Goal: Task Accomplishment & Management: Manage account settings

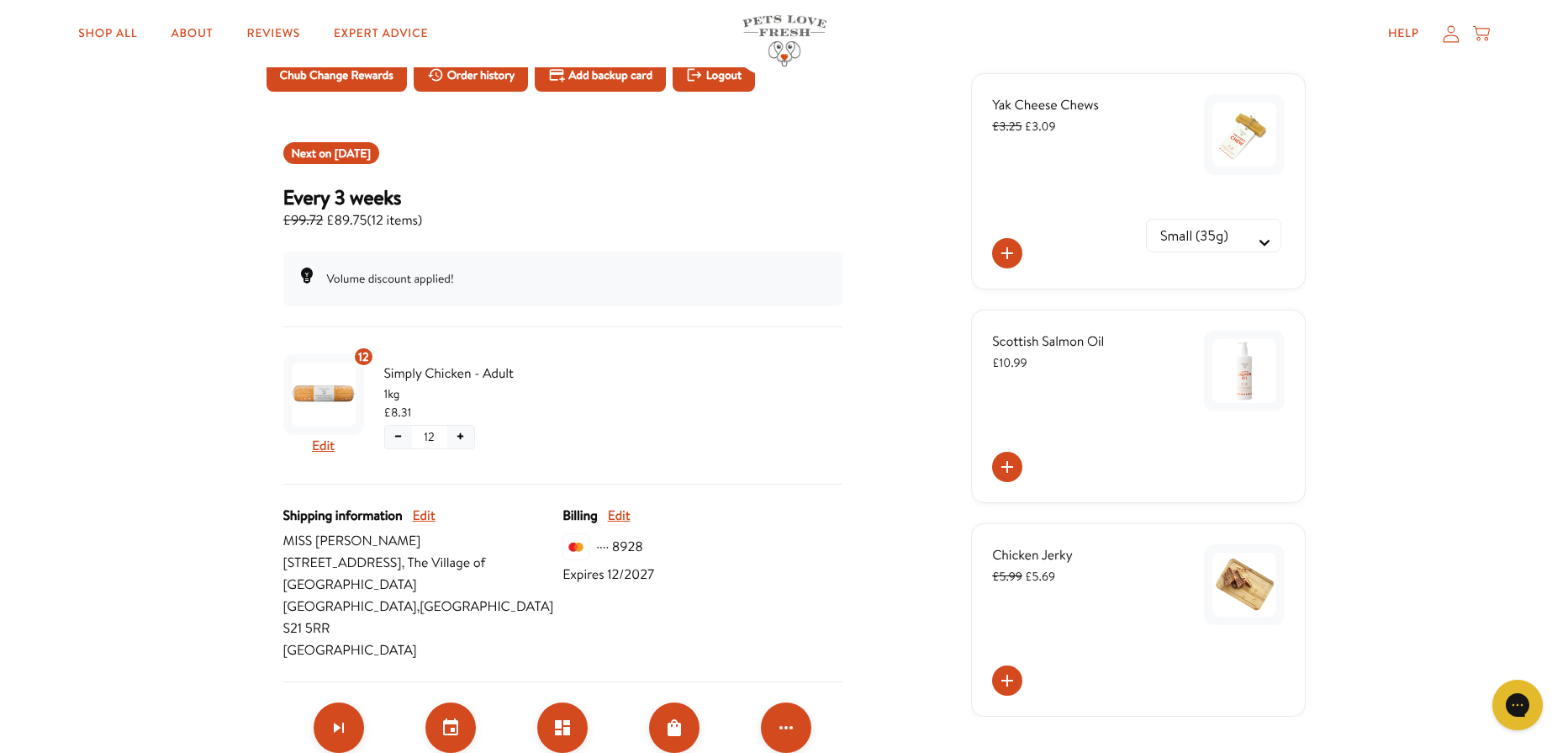
scroll to position [168, 0]
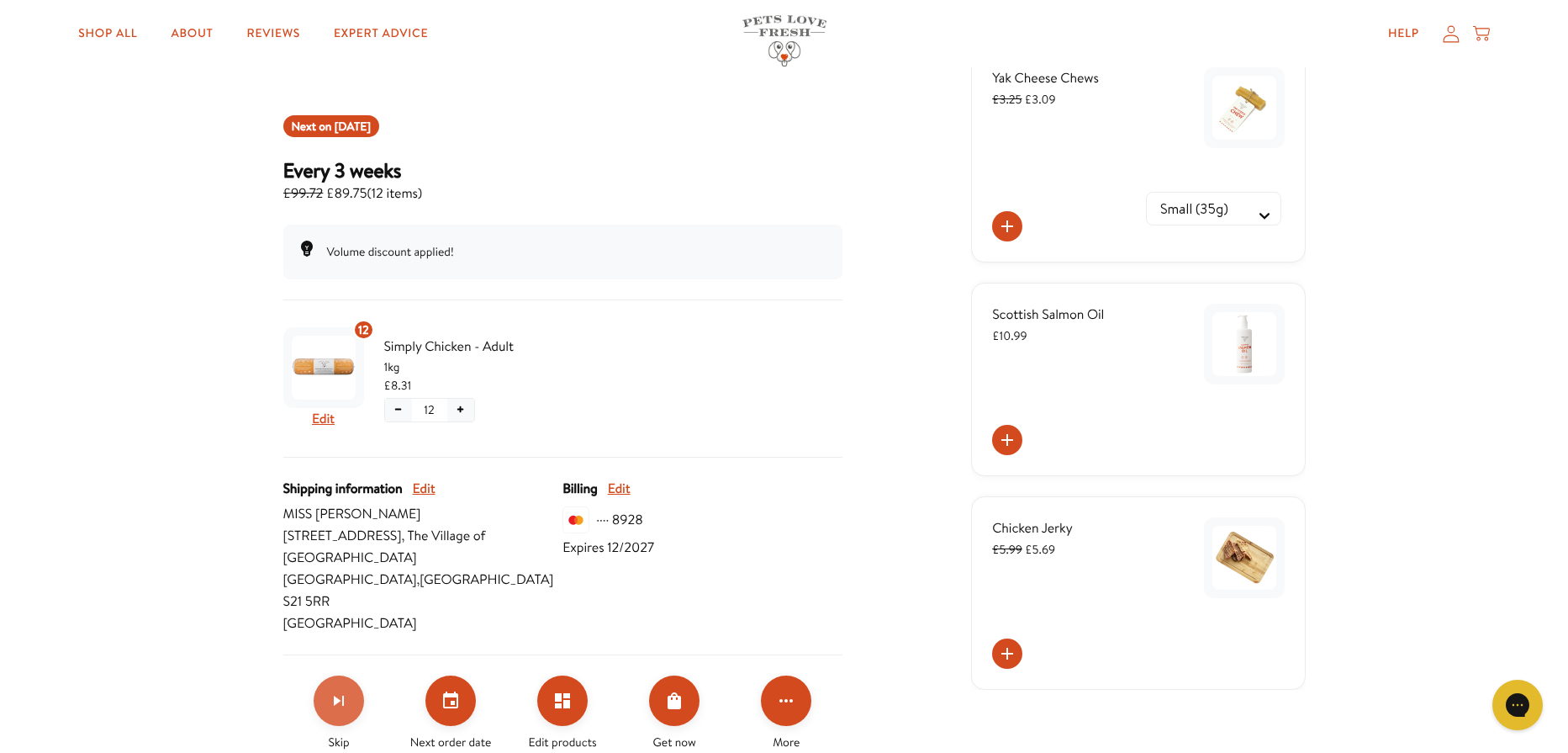
click at [343, 696] on icon "Skip subscription" at bounding box center [338, 700] width 10 height 10
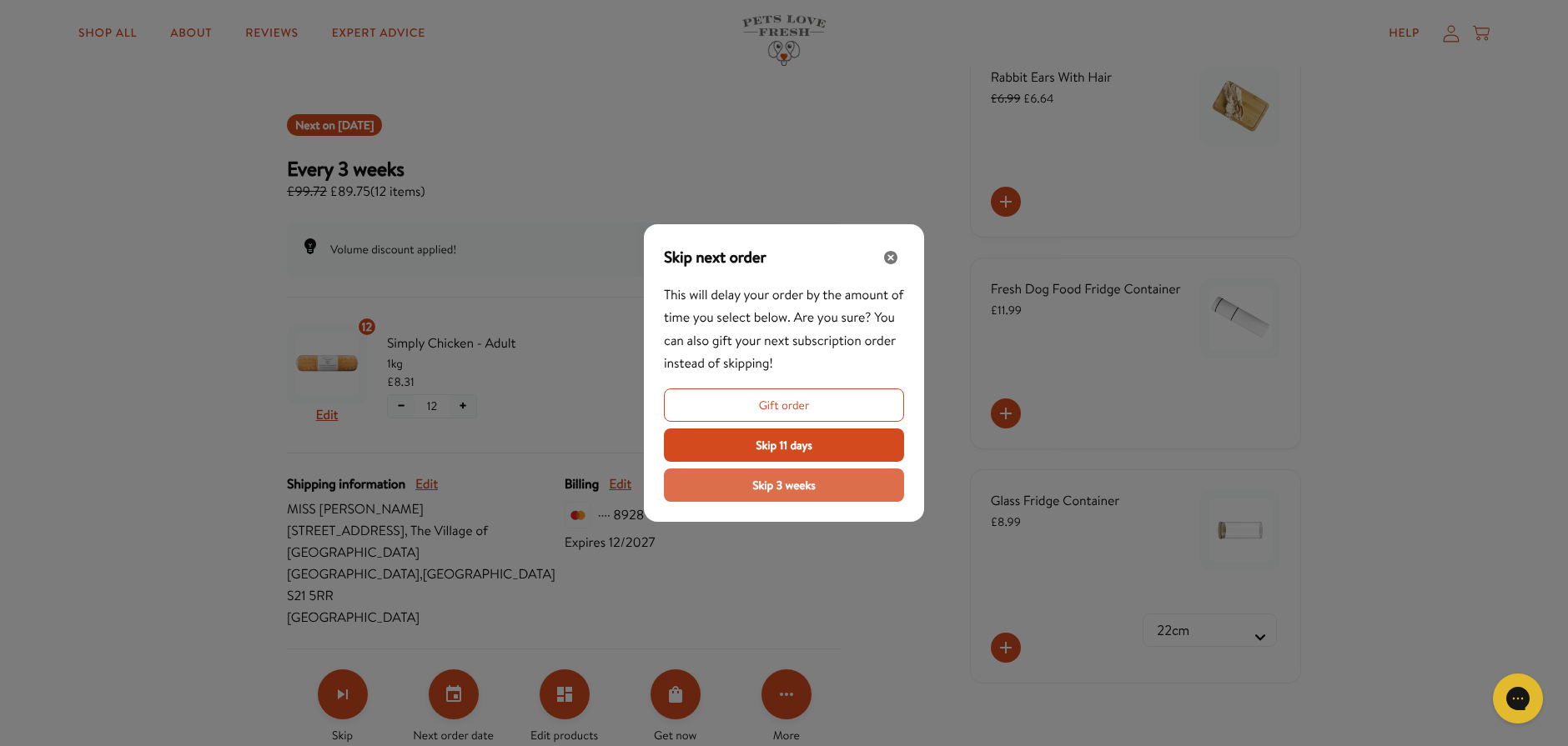
click at [820, 490] on button "Skip 3 weeks" at bounding box center [784, 485] width 240 height 34
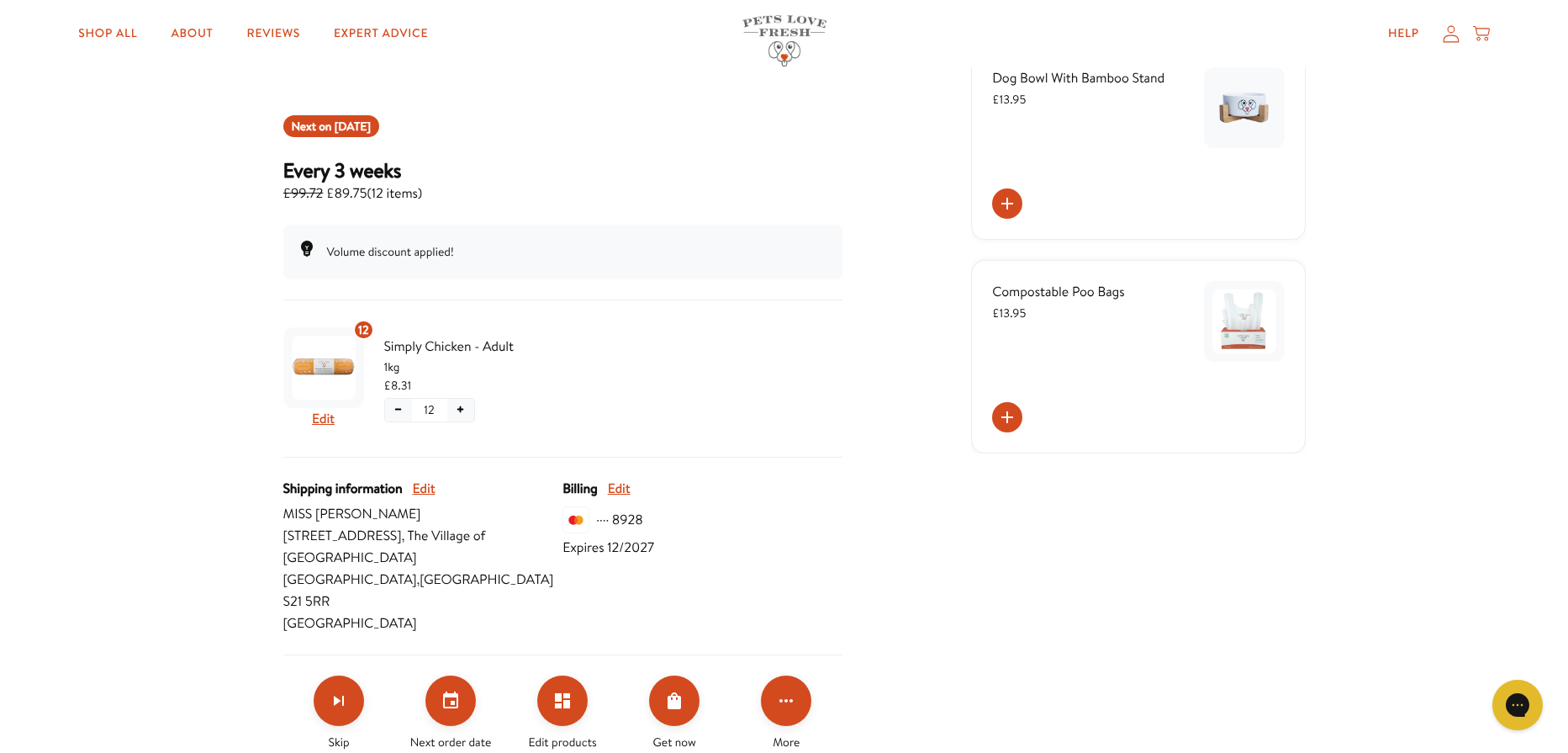
click at [1452, 34] on icon at bounding box center [1452, 33] width 17 height 18
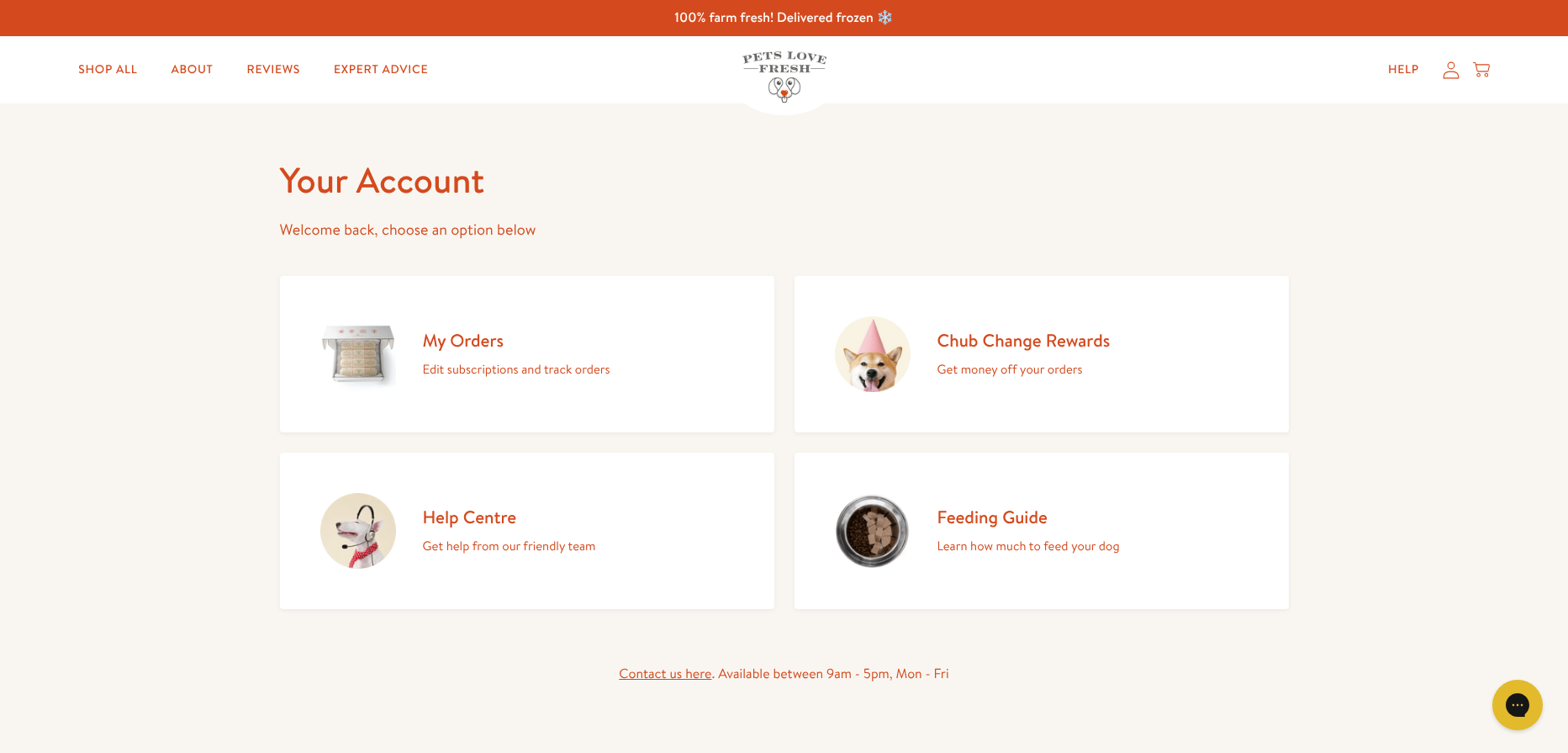
click at [1021, 336] on h2 "Chub Change Rewards" at bounding box center [1024, 340] width 173 height 23
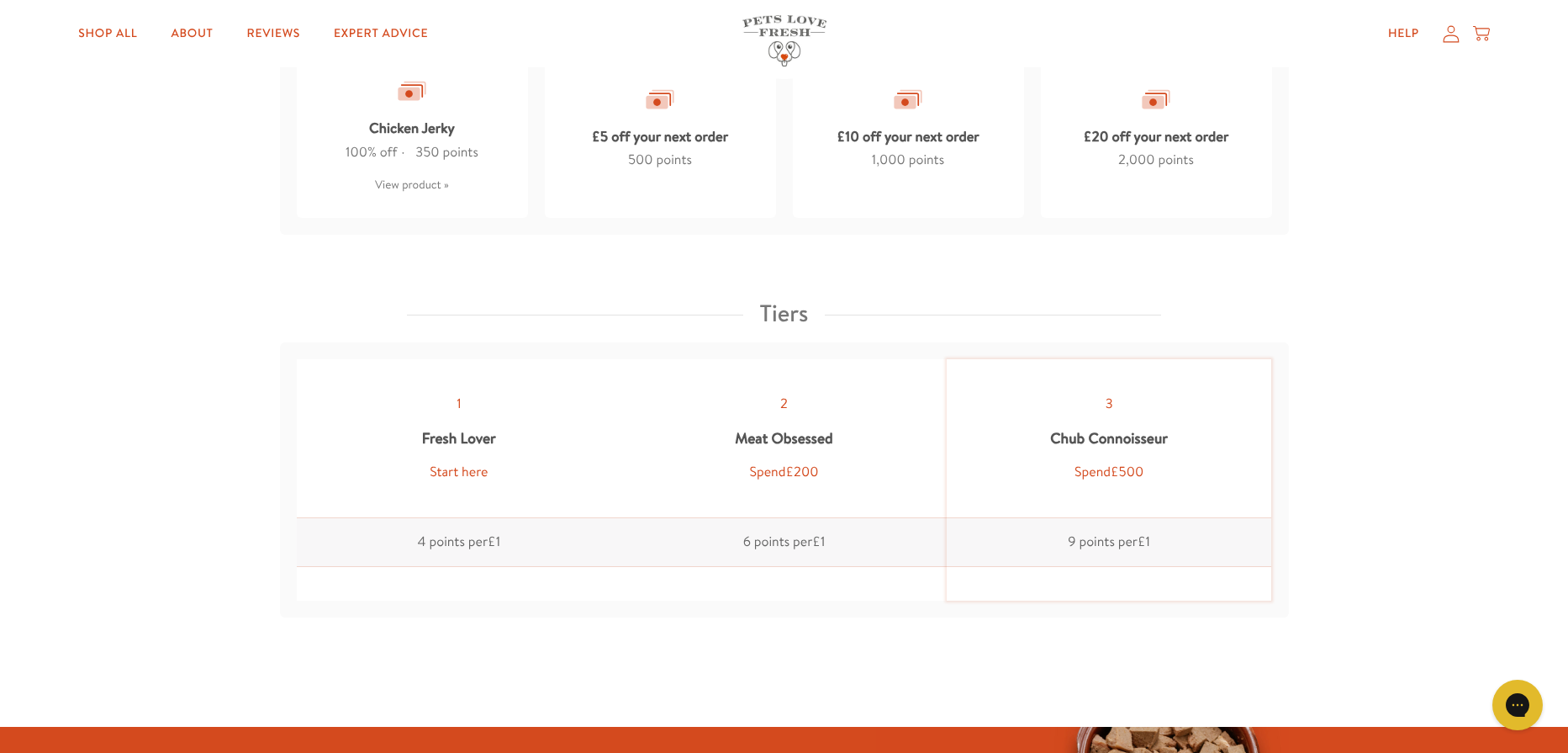
scroll to position [1599, 0]
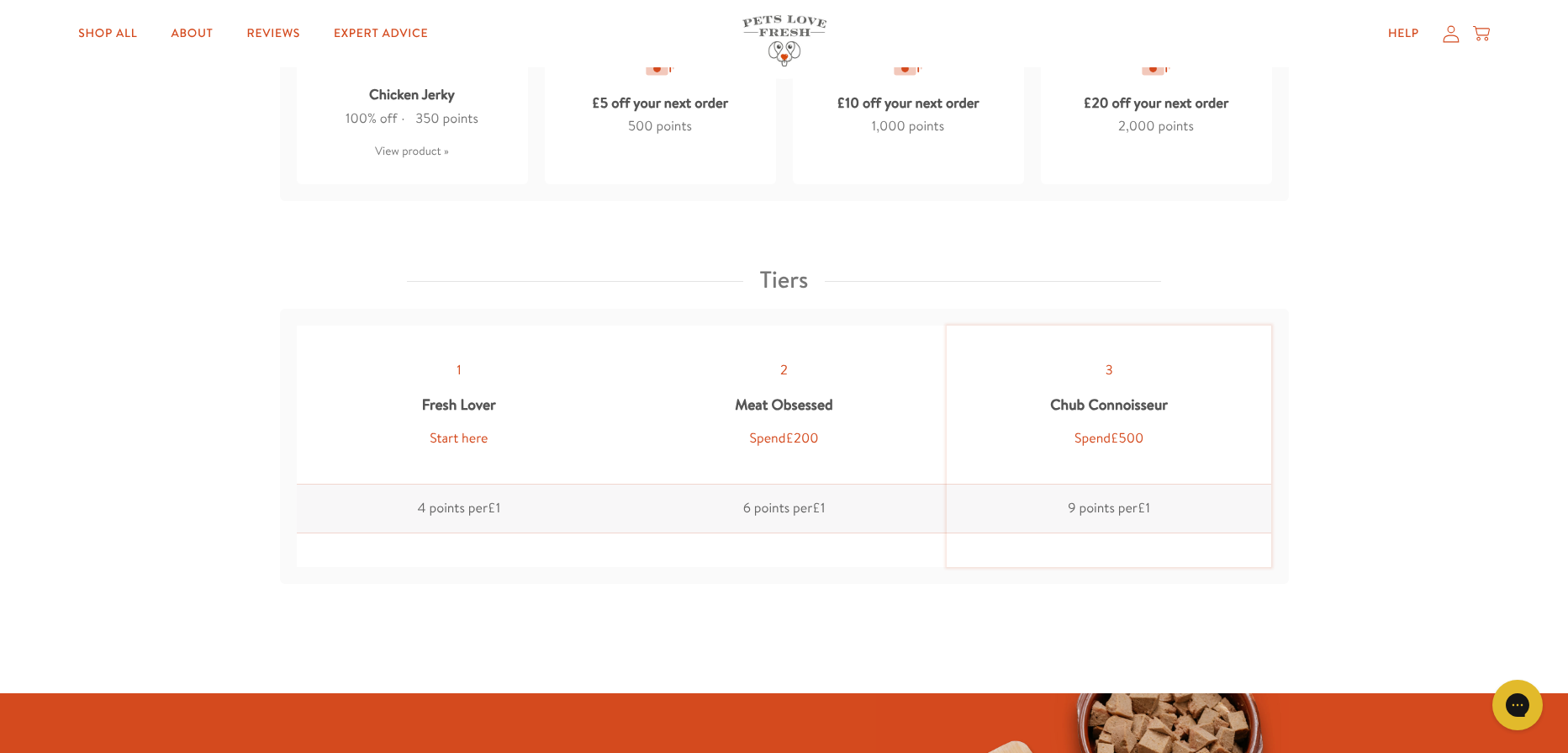
click at [1102, 397] on div "Chub Connoisseur" at bounding box center [1109, 404] width 117 height 45
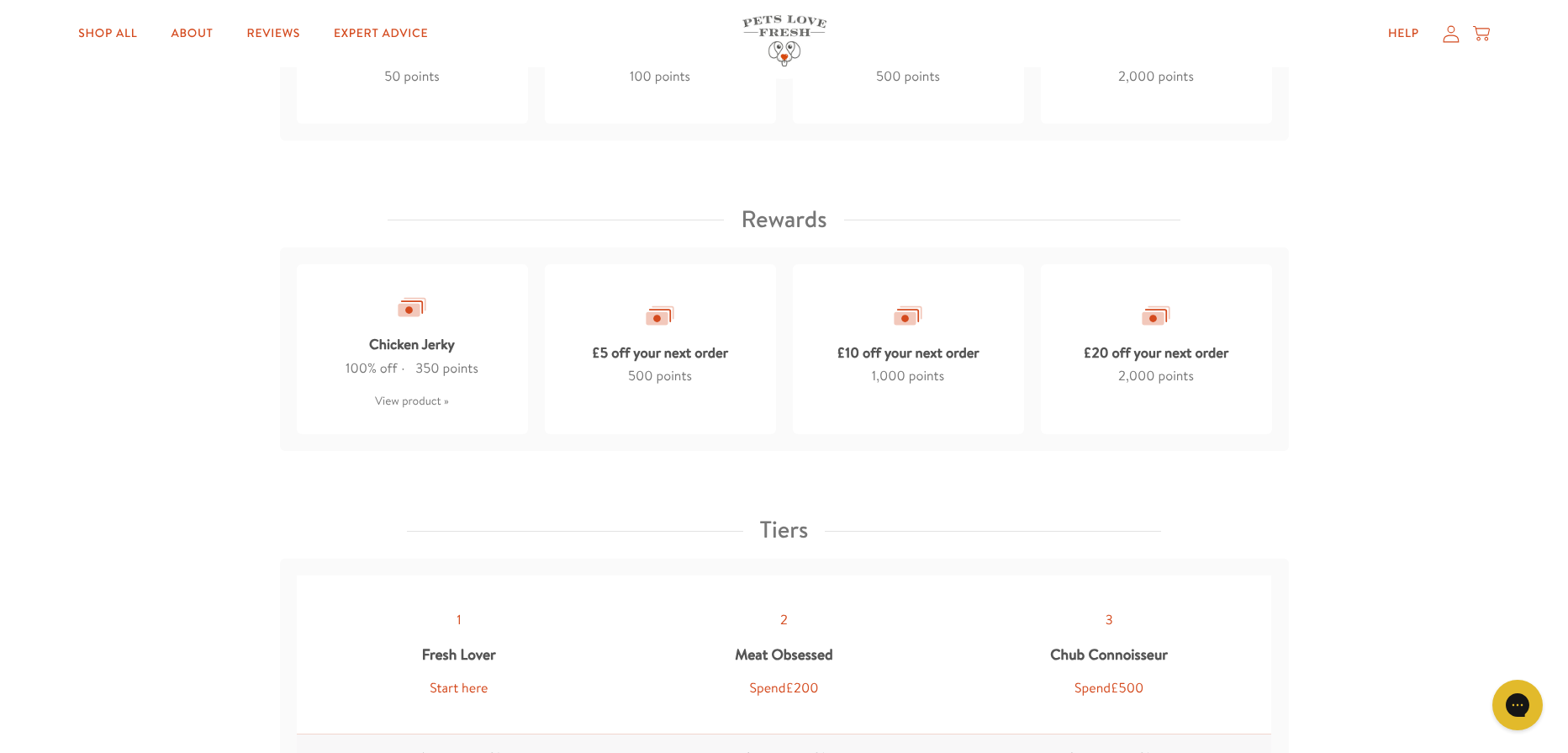
scroll to position [1346, 0]
click at [1149, 325] on div at bounding box center [1157, 319] width 36 height 36
click at [1142, 375] on span "2,000" at bounding box center [1136, 379] width 37 height 19
click at [1118, 362] on div "£20 off your next order" at bounding box center [1157, 352] width 146 height 33
click at [1126, 384] on div "£20 off your next order 2,000 points" at bounding box center [1157, 352] width 231 height 170
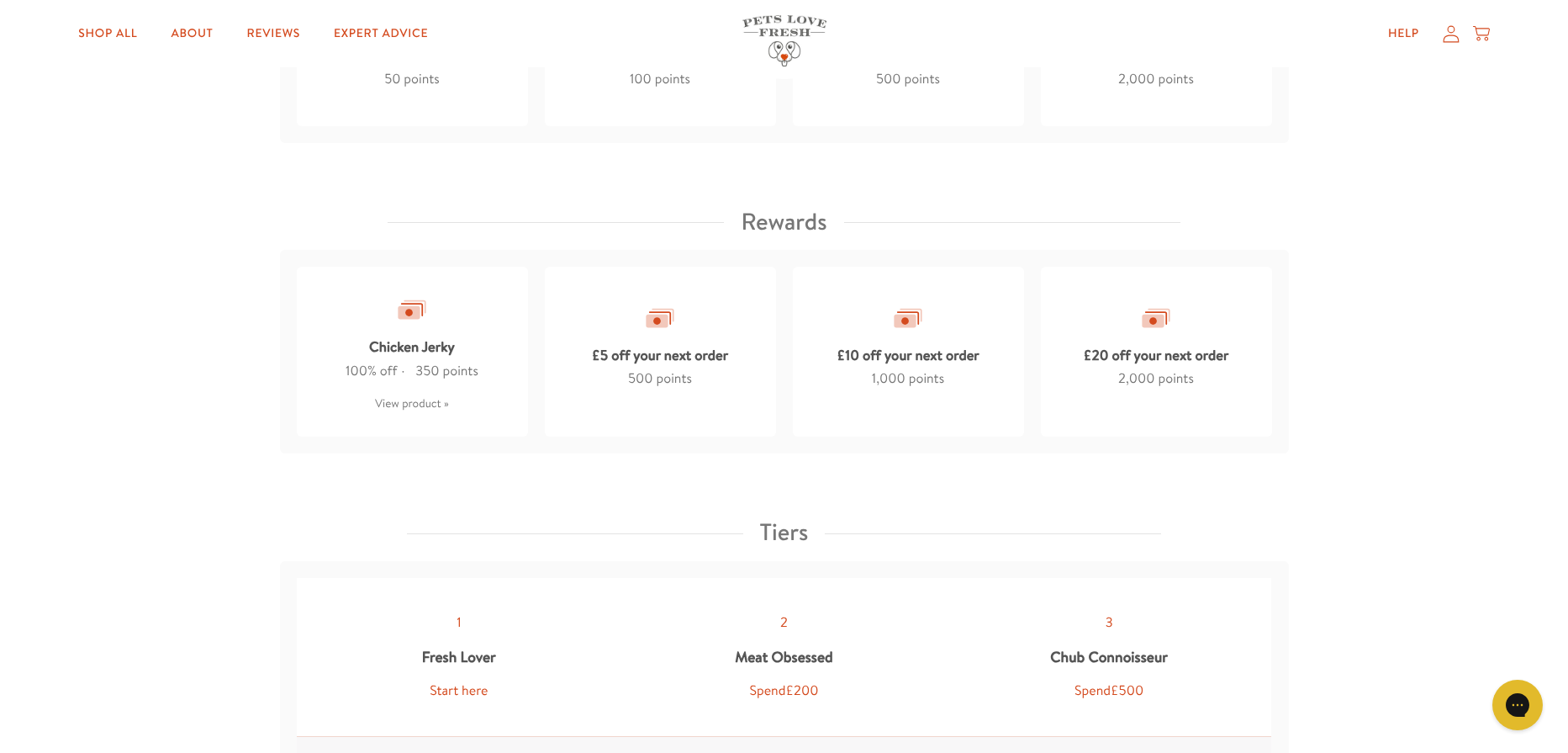
click at [1128, 383] on span "2,000" at bounding box center [1136, 379] width 37 height 19
click at [1134, 320] on div "£20 off your next order 2,000 points" at bounding box center [1157, 352] width 231 height 170
click at [1157, 341] on div "£20 off your next order" at bounding box center [1157, 352] width 146 height 33
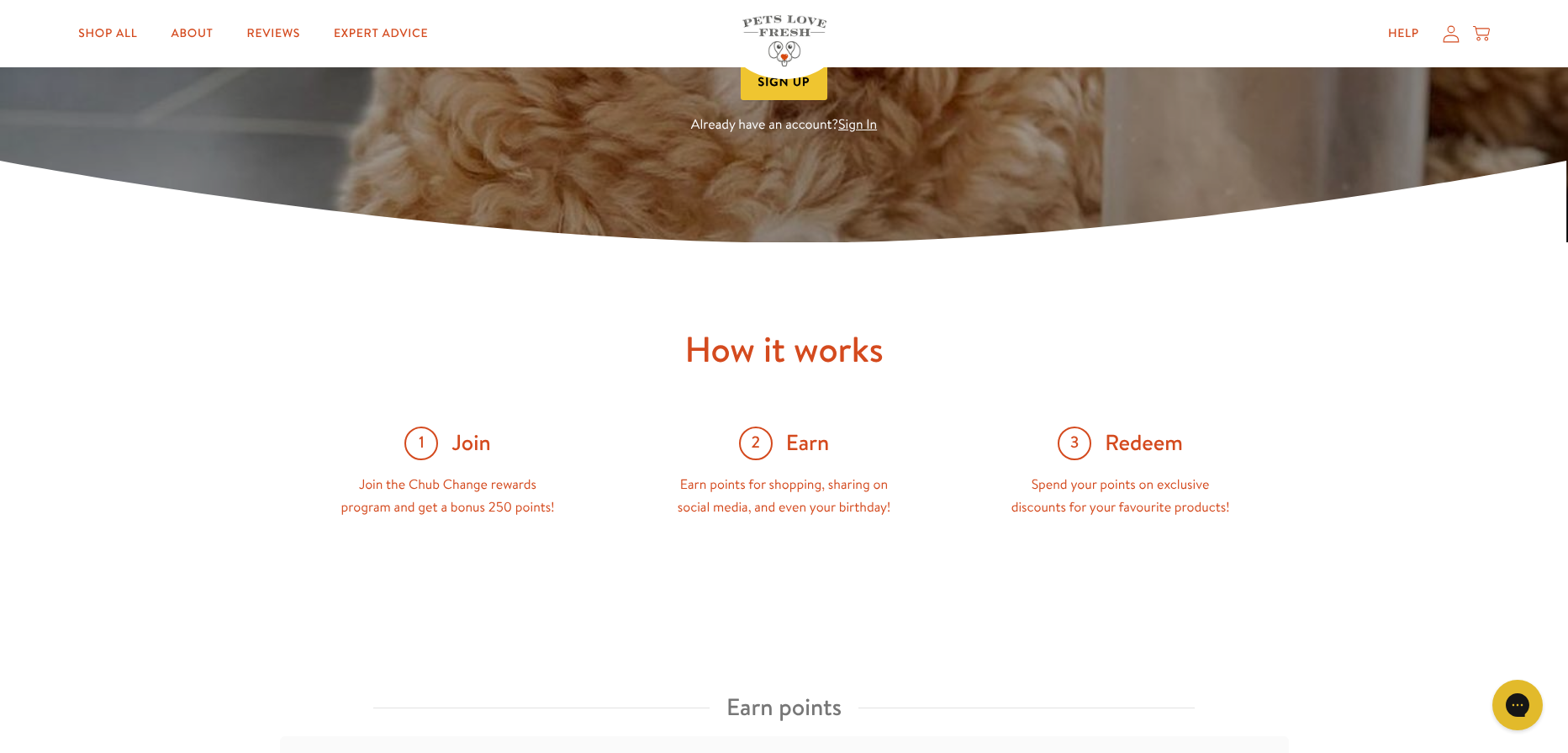
scroll to position [337, 0]
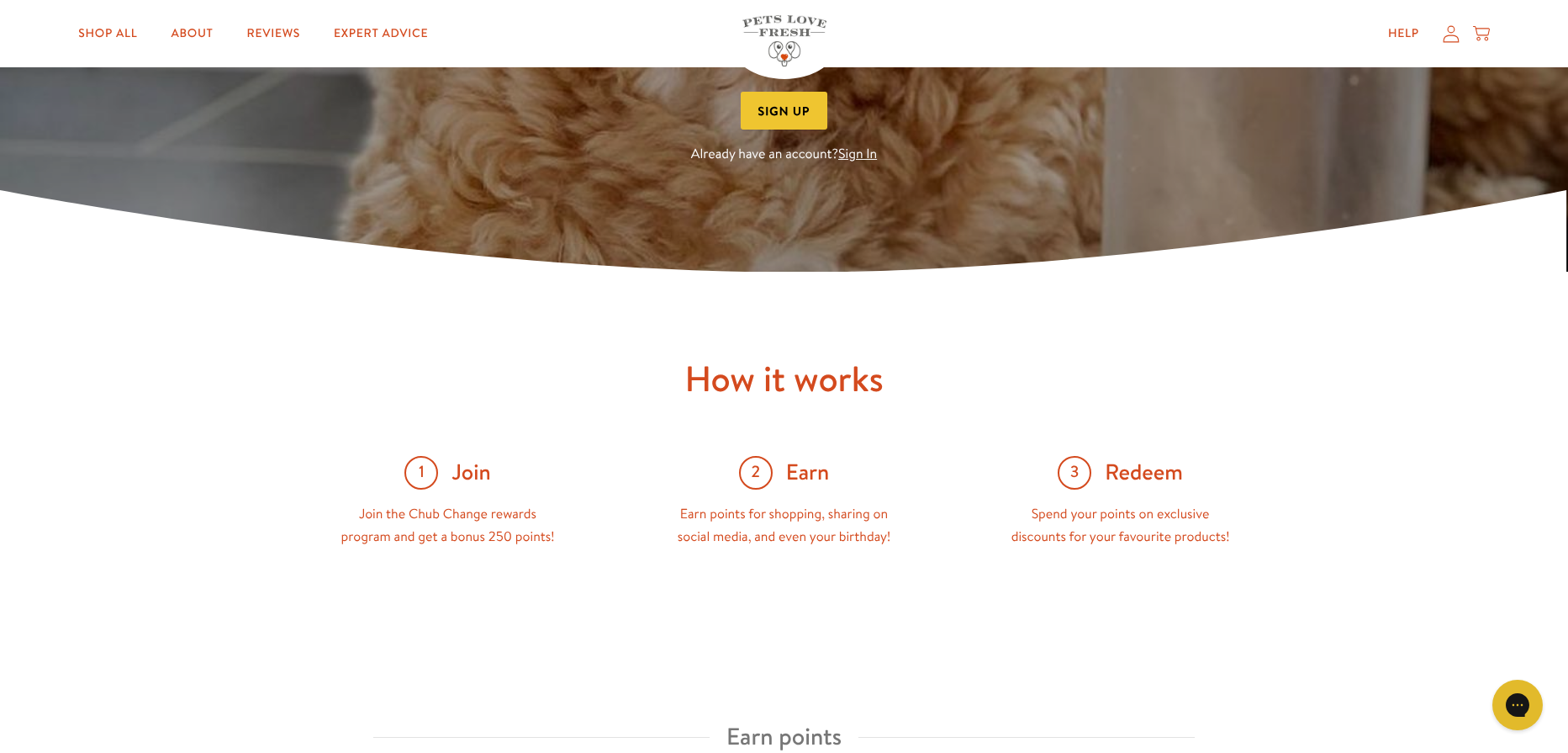
click at [1436, 40] on div "Help My account Cart" at bounding box center [1434, 34] width 125 height 34
click at [1443, 37] on icon at bounding box center [1452, 33] width 17 height 18
